Goal: Communication & Community: Answer question/provide support

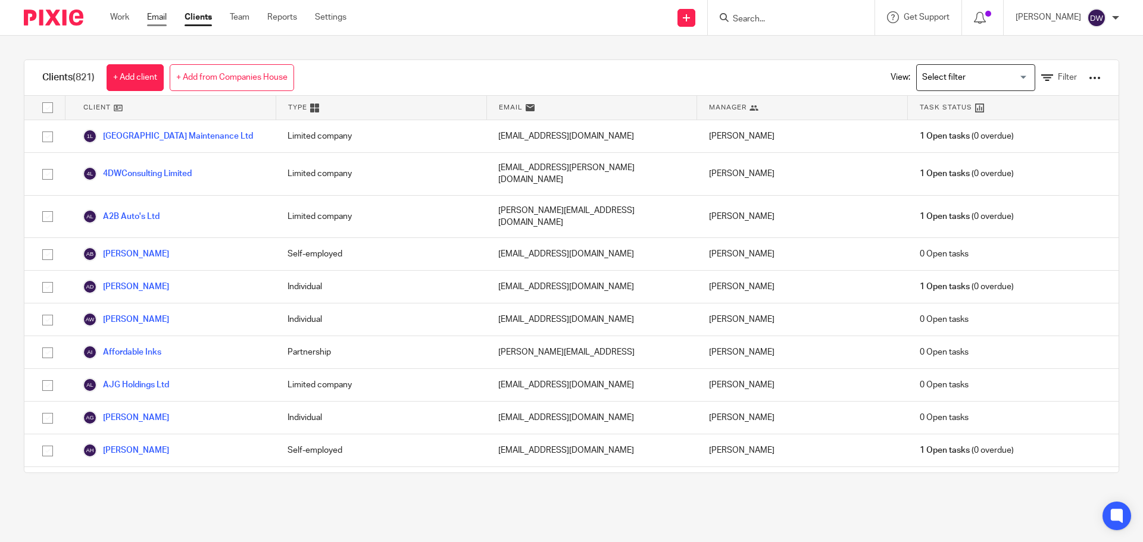
click at [158, 21] on link "Email" at bounding box center [157, 17] width 20 height 12
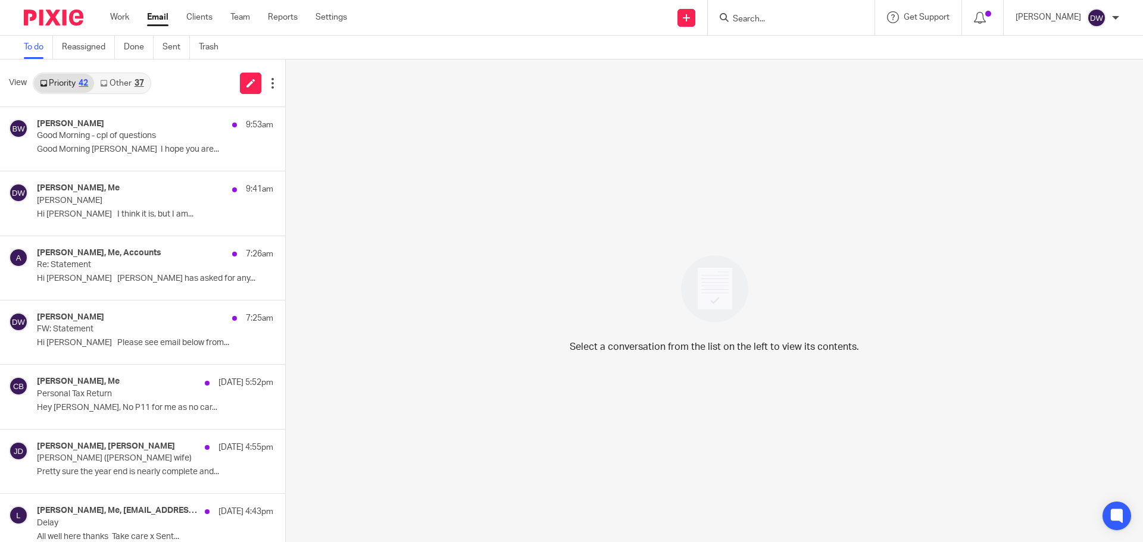
click at [137, 91] on link "Other 37" at bounding box center [121, 83] width 55 height 19
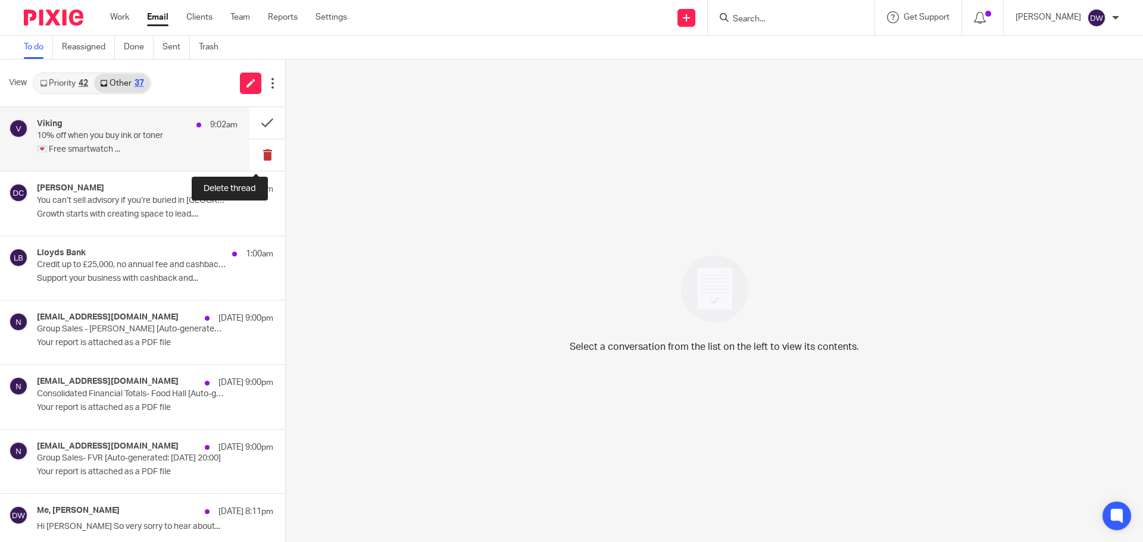
click at [267, 154] on button at bounding box center [267, 155] width 36 height 32
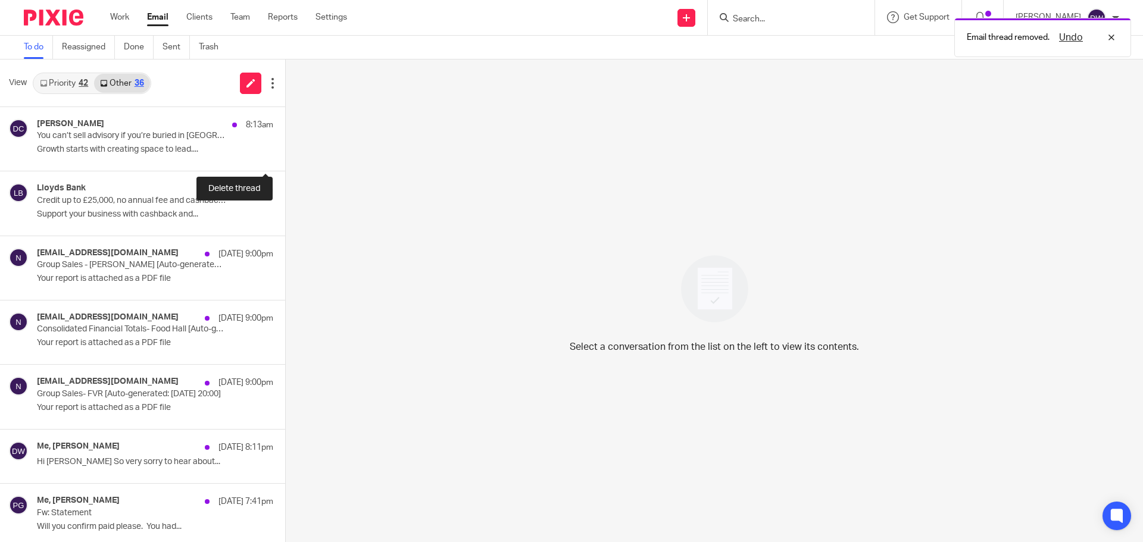
click at [285, 154] on button at bounding box center [290, 155] width 10 height 32
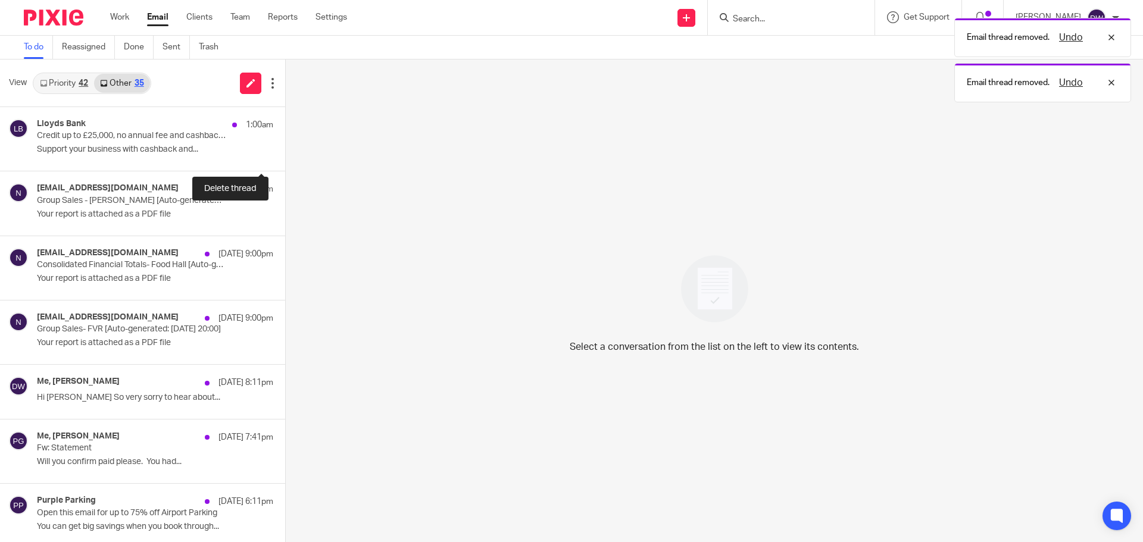
click at [285, 154] on button at bounding box center [290, 155] width 10 height 32
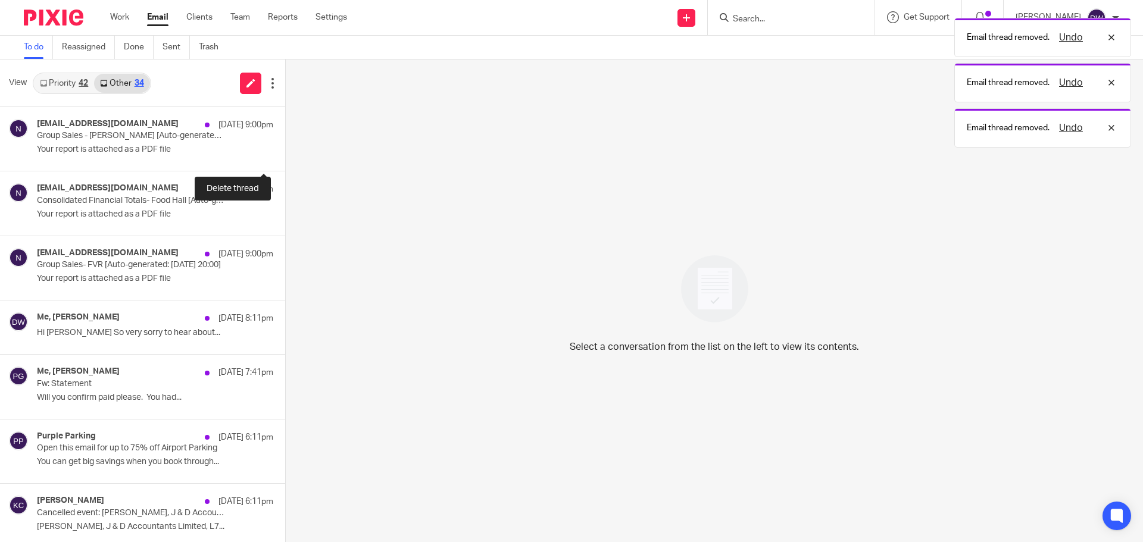
click at [285, 154] on button at bounding box center [290, 155] width 10 height 32
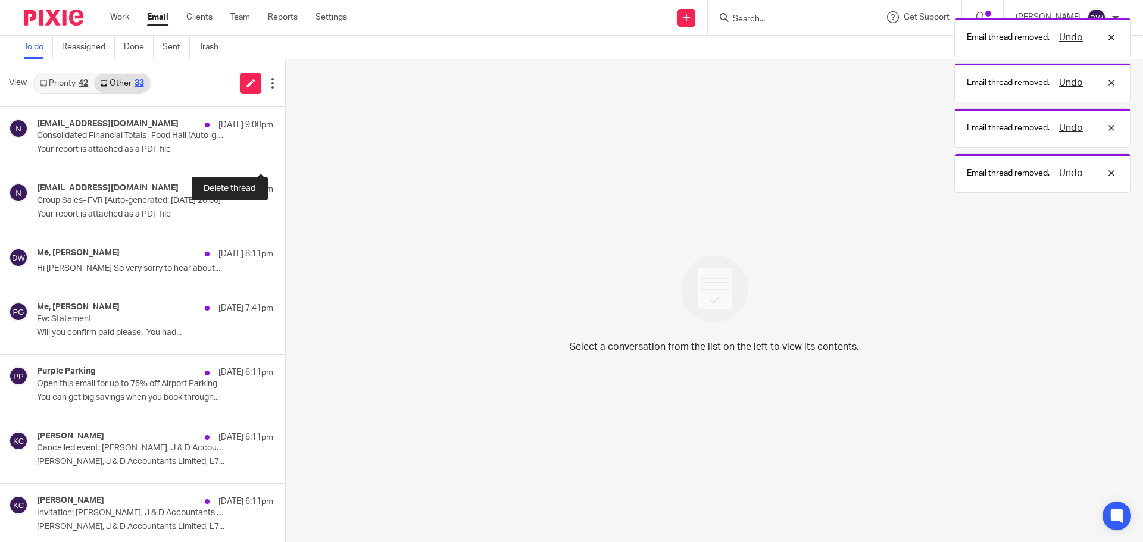
click at [285, 154] on button at bounding box center [290, 155] width 10 height 32
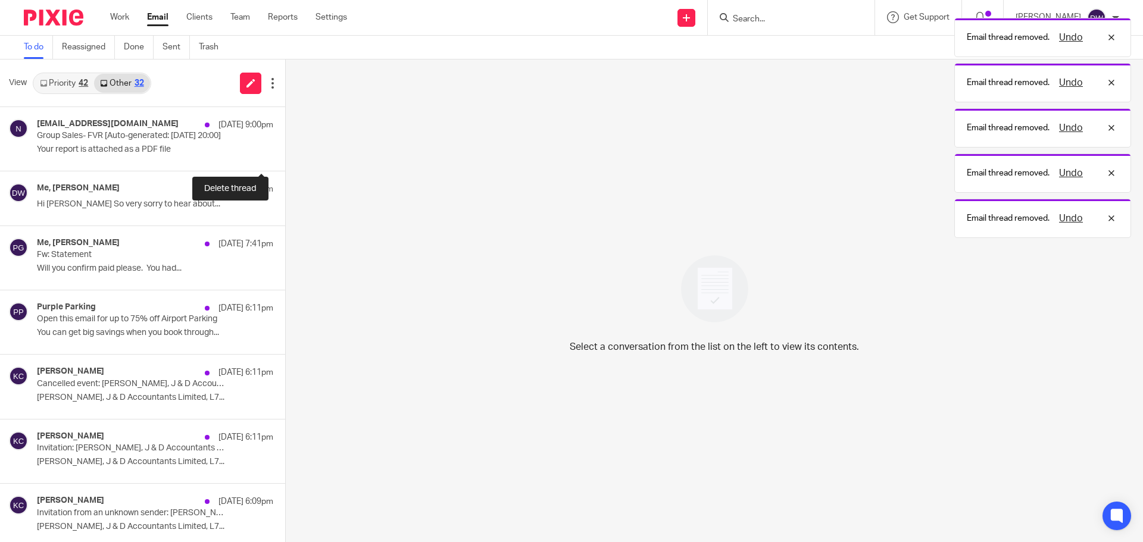
click at [285, 154] on button at bounding box center [290, 155] width 10 height 32
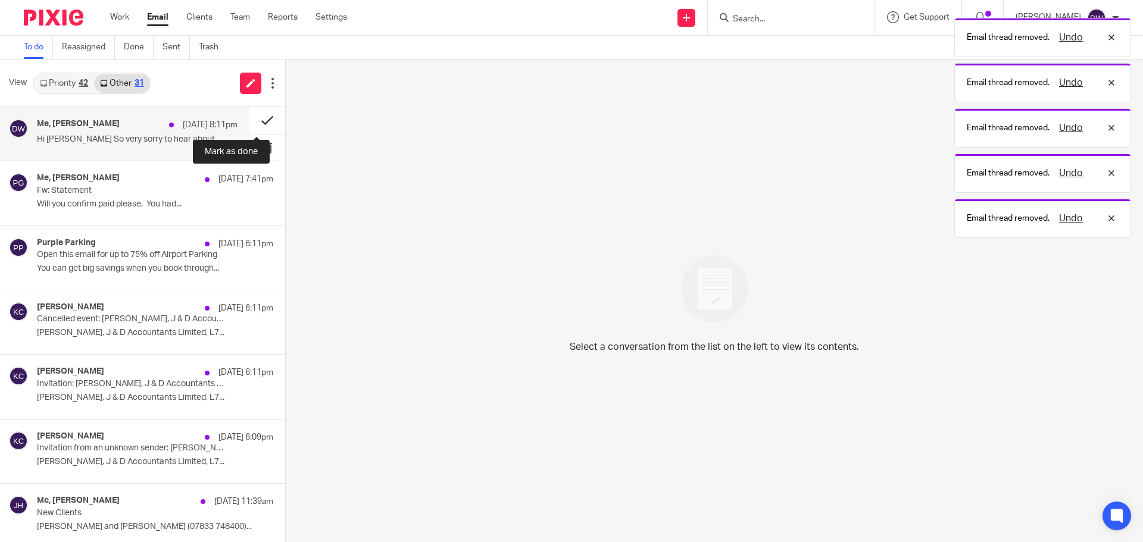
click at [253, 116] on button at bounding box center [267, 120] width 36 height 27
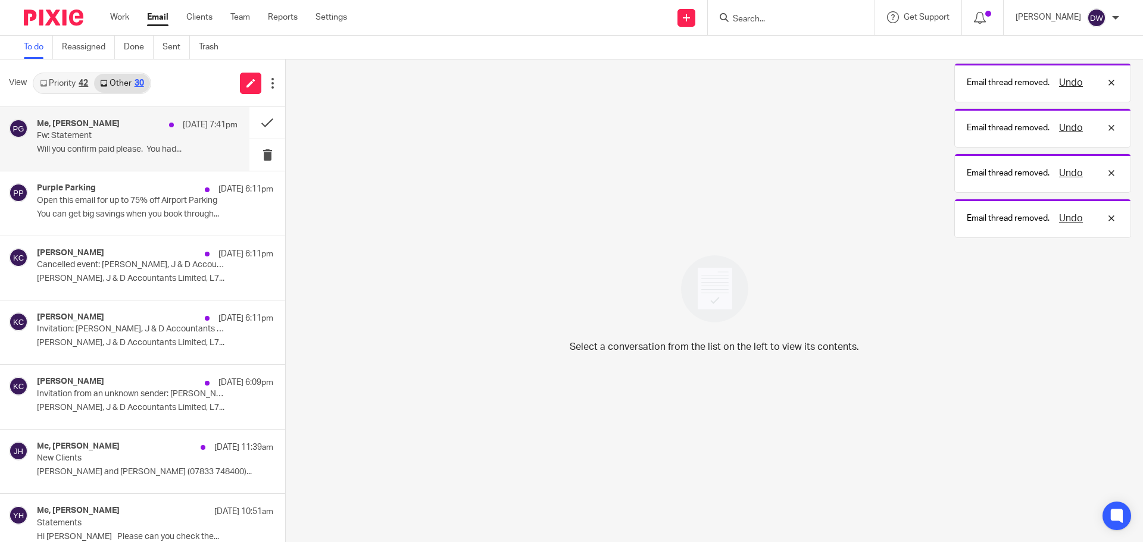
click at [169, 124] on div at bounding box center [171, 125] width 5 height 5
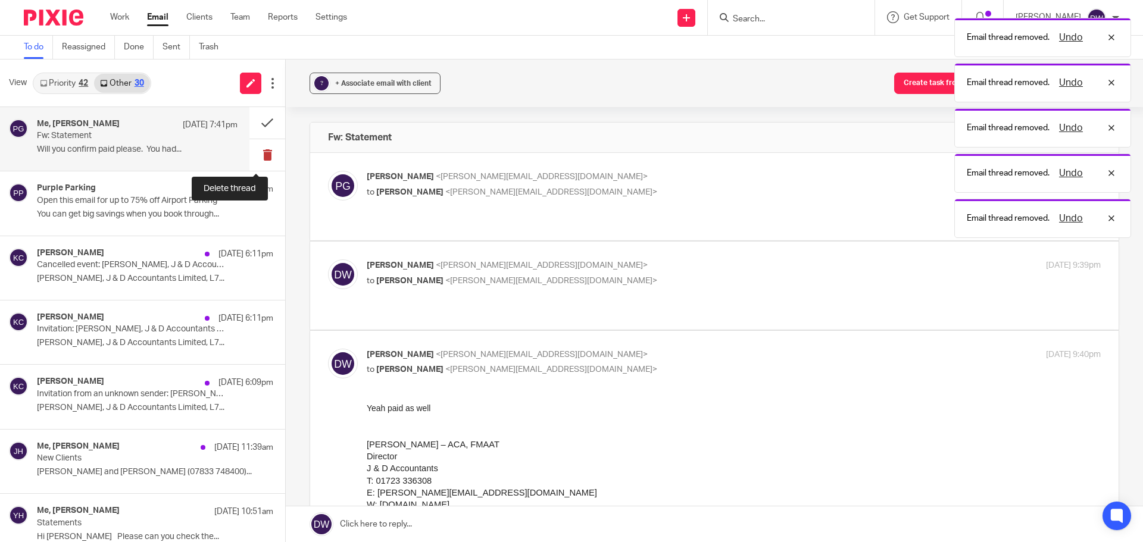
click at [264, 150] on button at bounding box center [267, 155] width 36 height 32
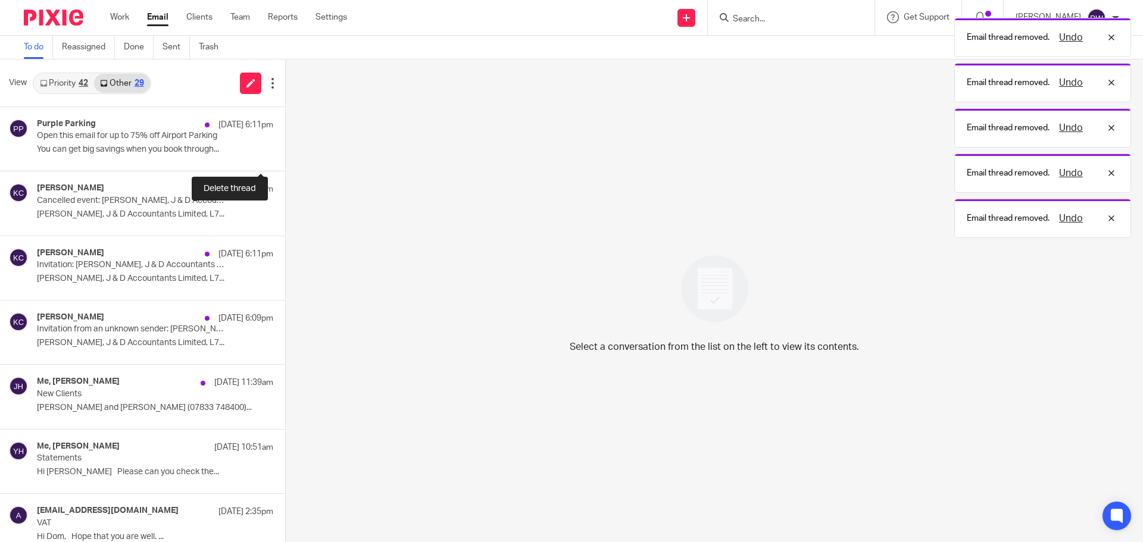
click at [285, 150] on button at bounding box center [290, 155] width 10 height 32
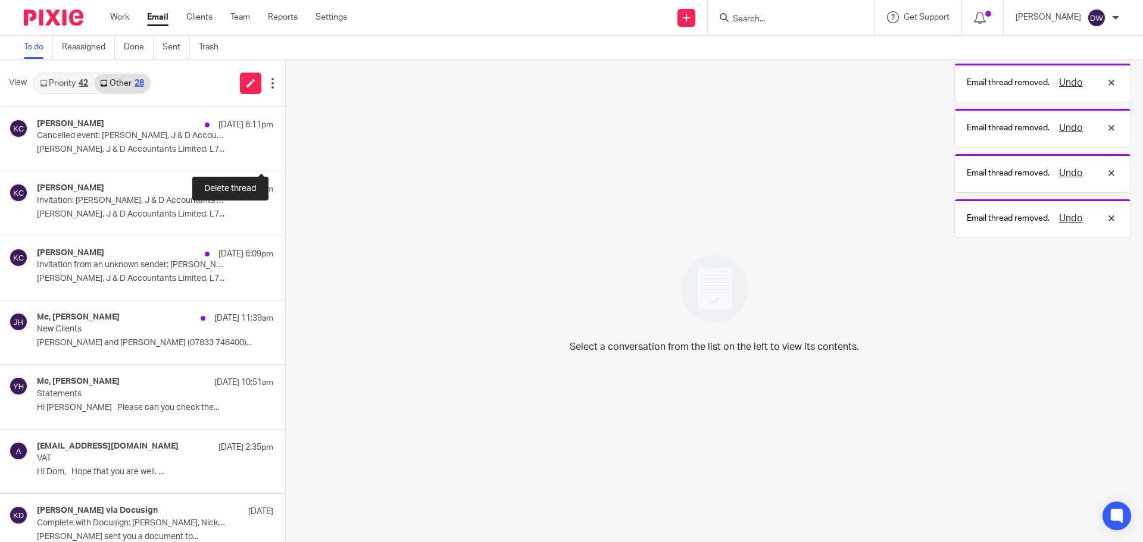
click at [285, 150] on button at bounding box center [290, 155] width 10 height 32
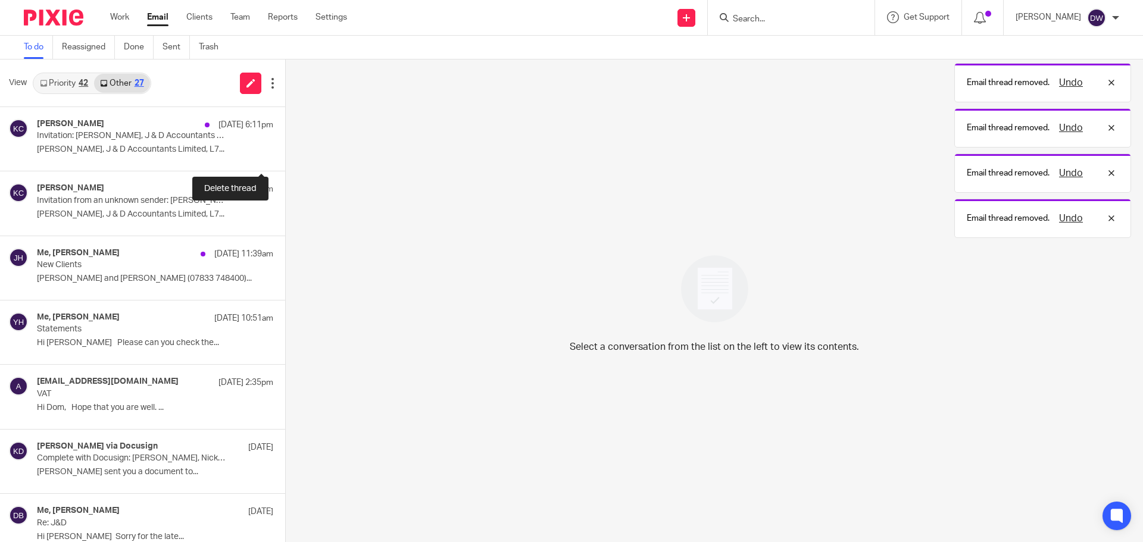
click at [285, 150] on button at bounding box center [290, 155] width 10 height 32
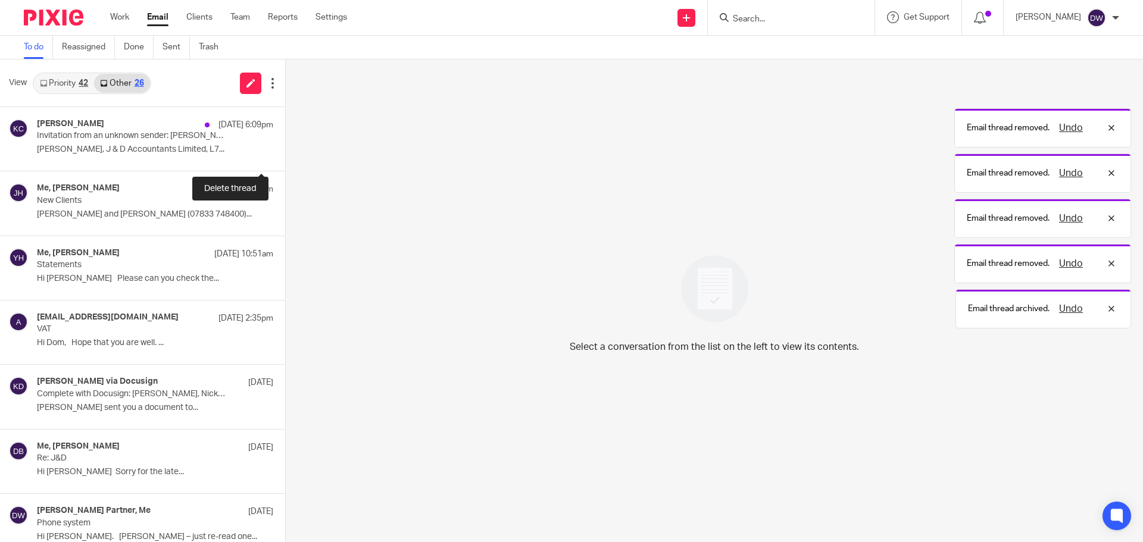
click at [285, 150] on button at bounding box center [290, 155] width 10 height 32
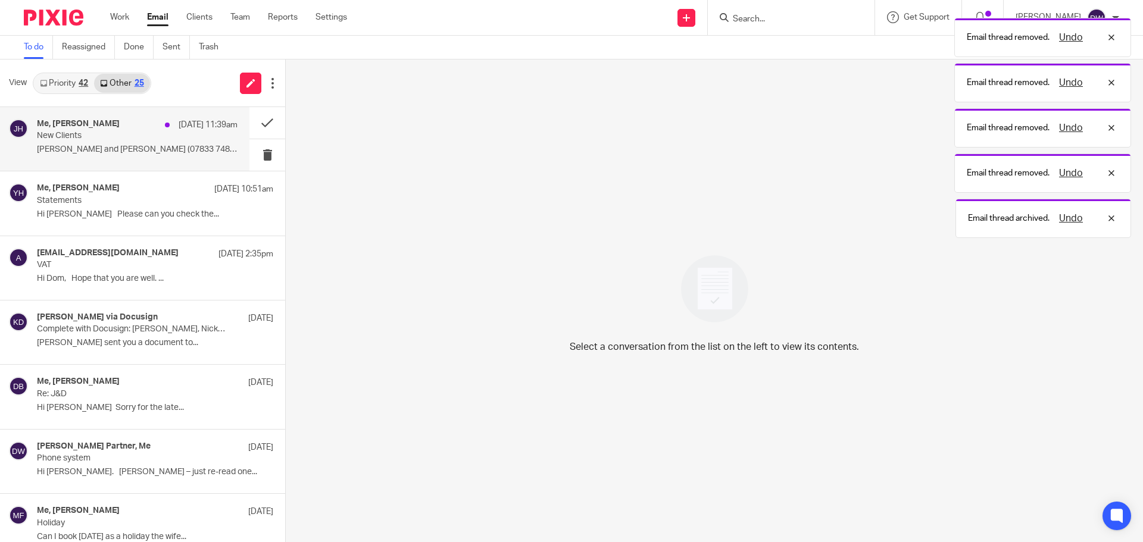
click at [146, 152] on p "Liam Davis and Henry McFadyn (07833 748400)..." at bounding box center [137, 150] width 201 height 10
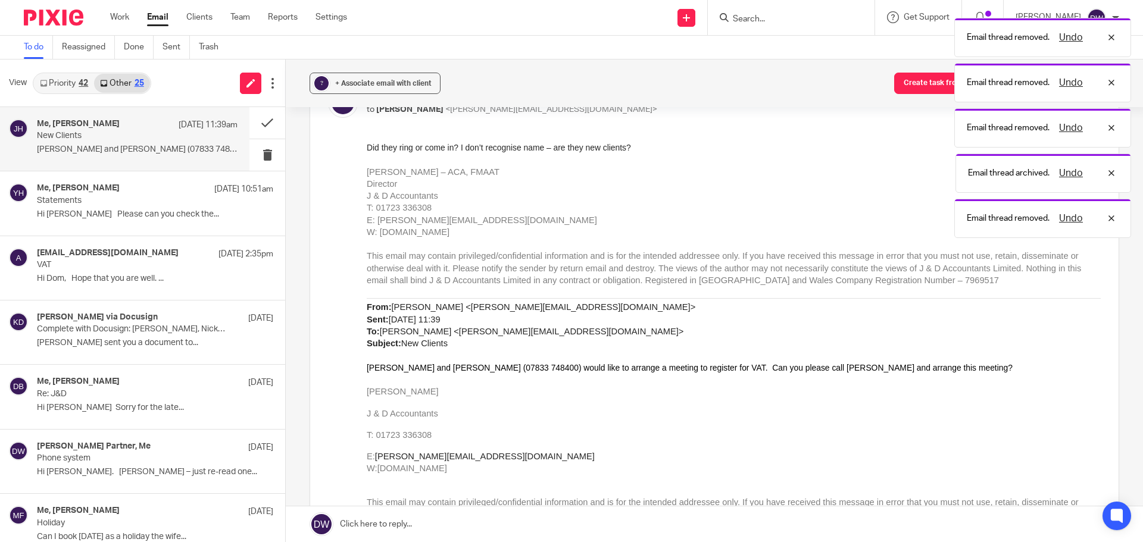
scroll to position [179, 0]
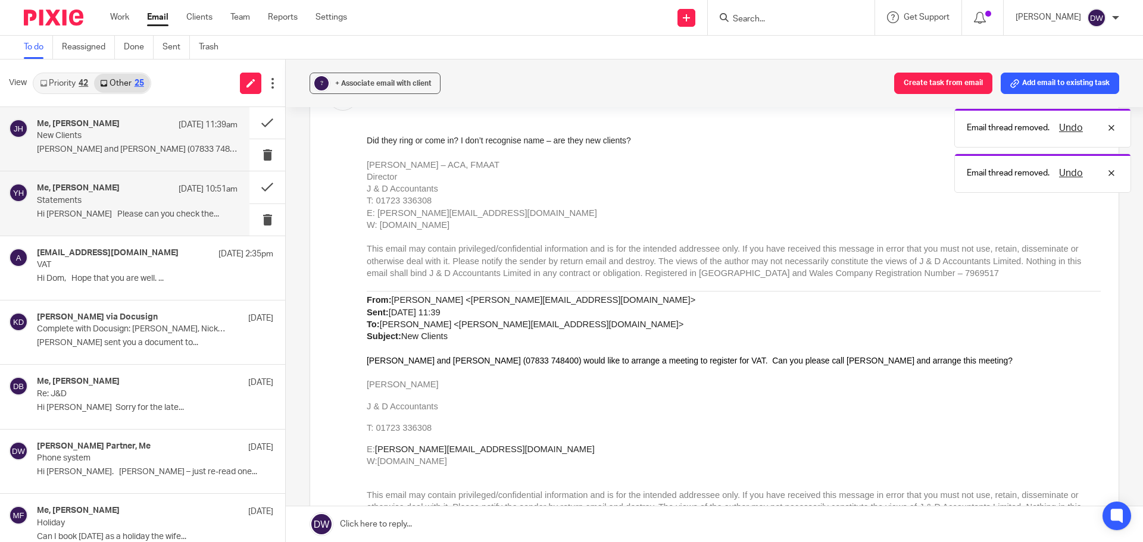
click at [46, 182] on div "Me, Yvonne Hardman 22 Sep 10:51am Statements Hi Dominic Please can you check th…" at bounding box center [124, 203] width 249 height 64
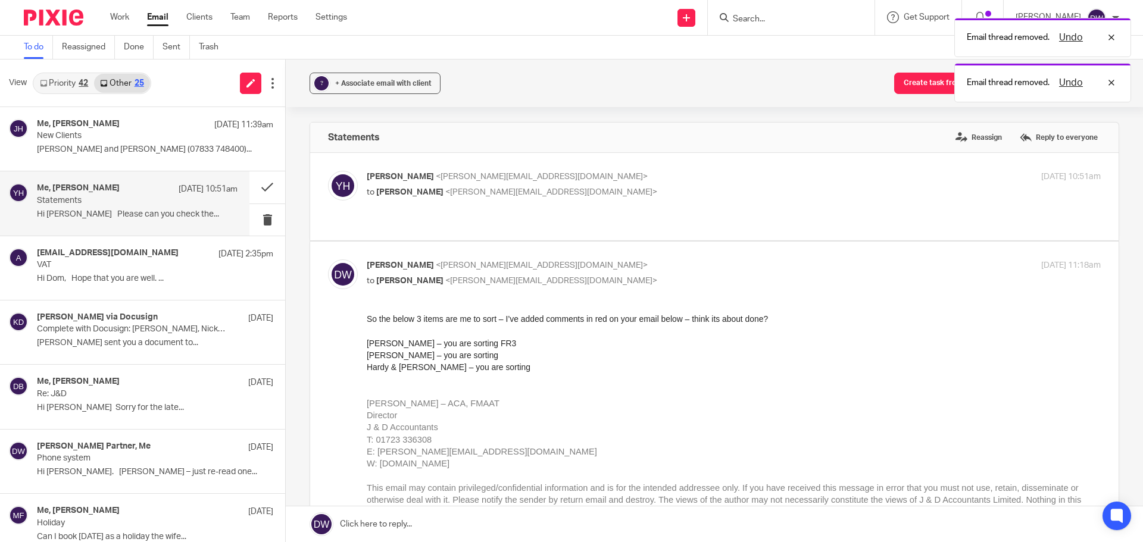
scroll to position [0, 0]
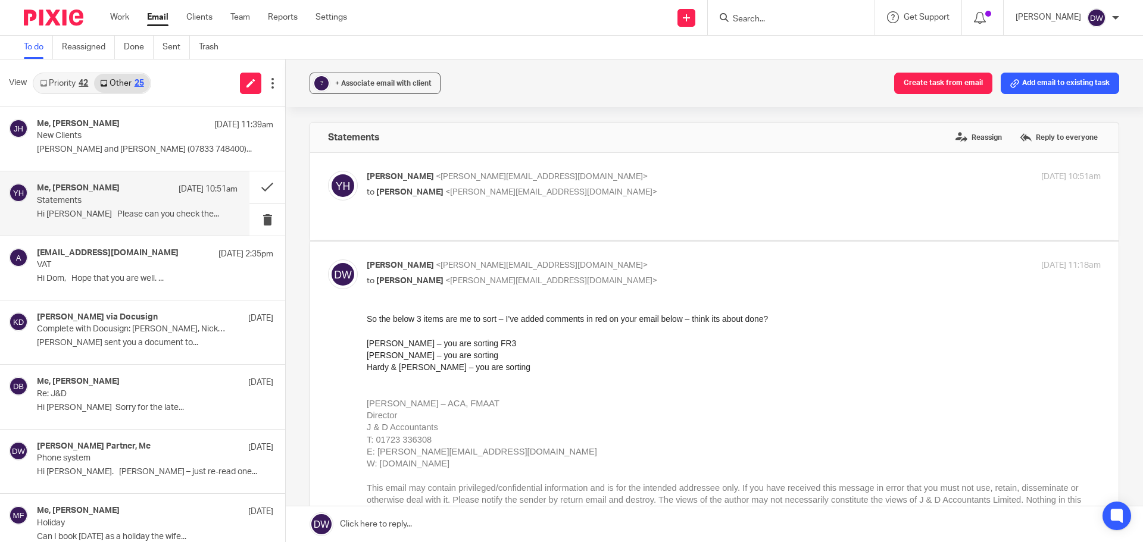
click at [154, 213] on p "Hi Dominic Please can you check the..." at bounding box center [137, 215] width 201 height 10
click at [141, 254] on h4 "accounts@focushygienesupplies.co.uk" at bounding box center [107, 253] width 140 height 10
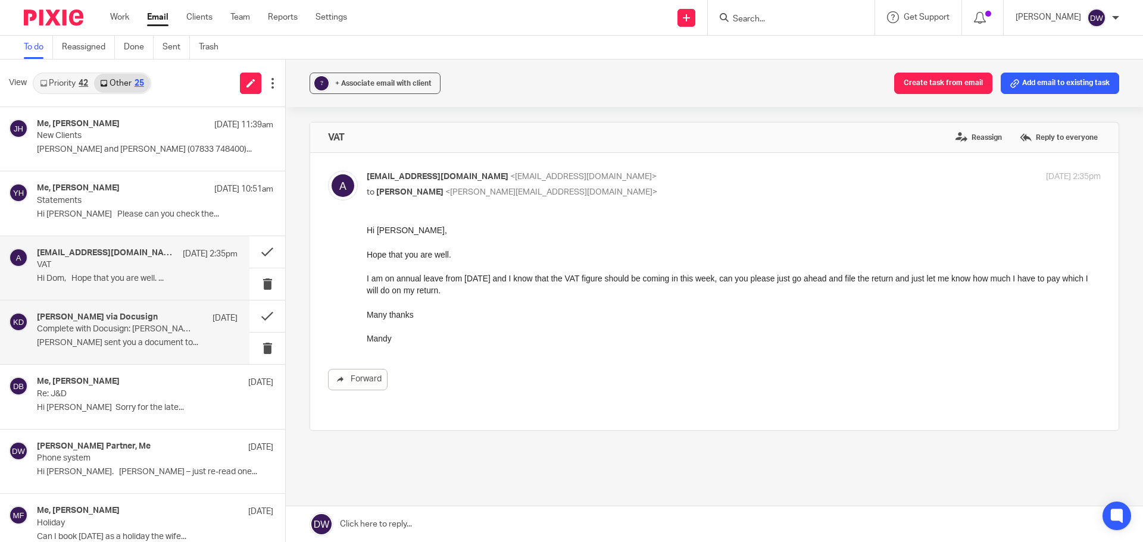
click at [173, 326] on p "Complete with Docusign: Speight, Nick_Employment Reference Request_15-09-2025.d…" at bounding box center [117, 330] width 161 height 10
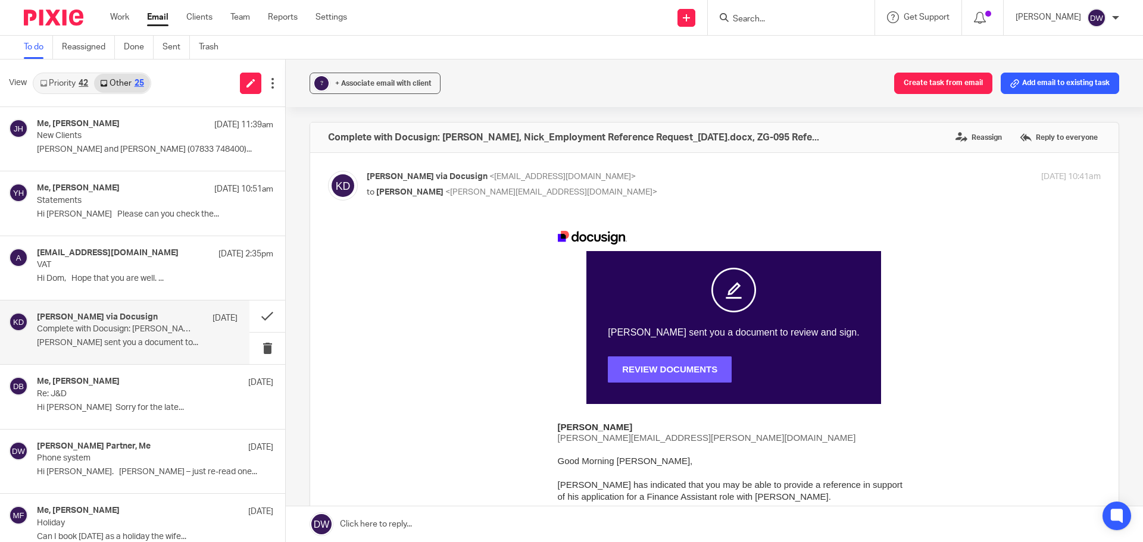
scroll to position [60, 0]
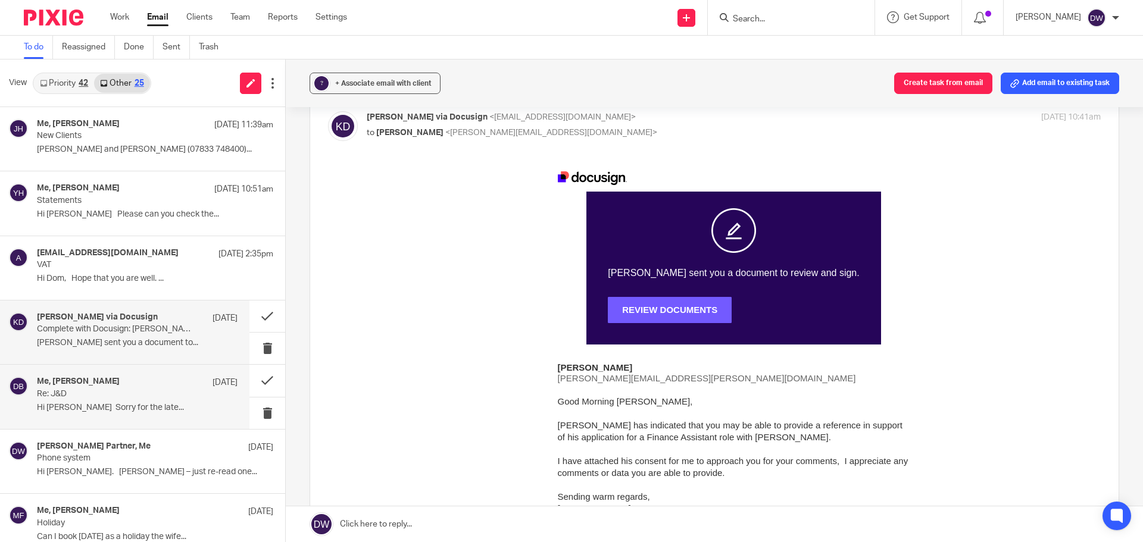
click at [143, 407] on p "Hi Dominic Sorry for the late..." at bounding box center [137, 408] width 201 height 10
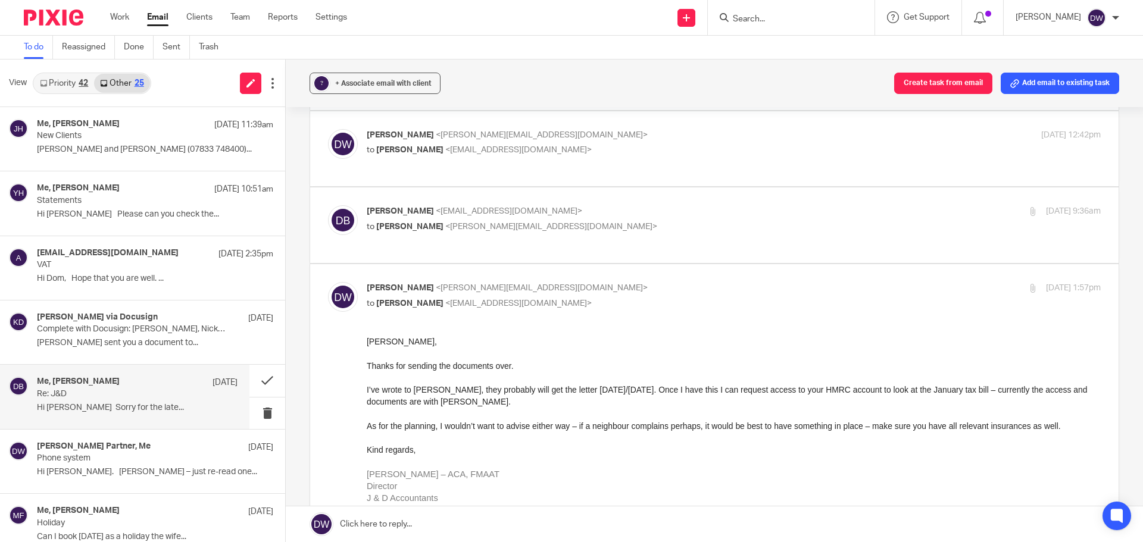
scroll to position [119, 0]
